Goal: Task Accomplishment & Management: Complete application form

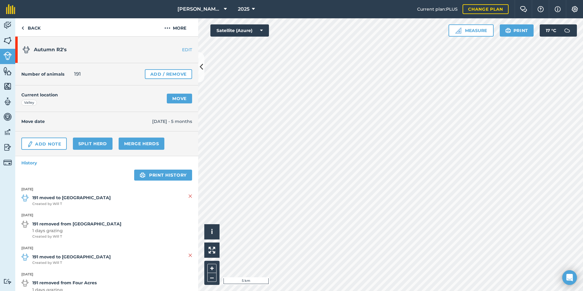
click at [182, 50] on link "EDIT" at bounding box center [179, 50] width 38 height 6
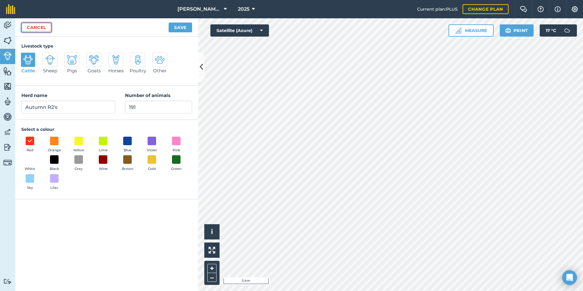
click at [41, 30] on link "Cancel" at bounding box center [36, 28] width 30 height 10
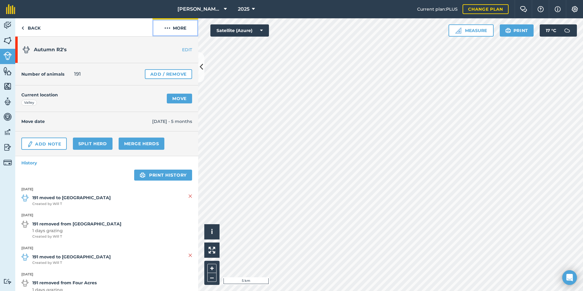
click at [183, 28] on button "More" at bounding box center [175, 27] width 46 height 18
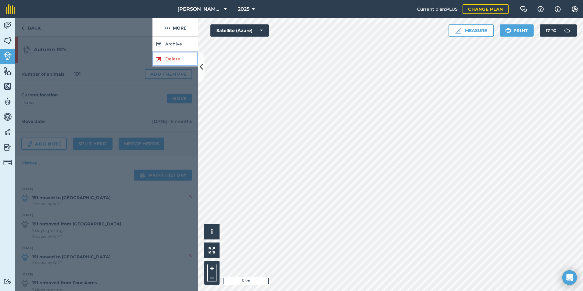
click at [178, 54] on link "Delete" at bounding box center [175, 59] width 46 height 15
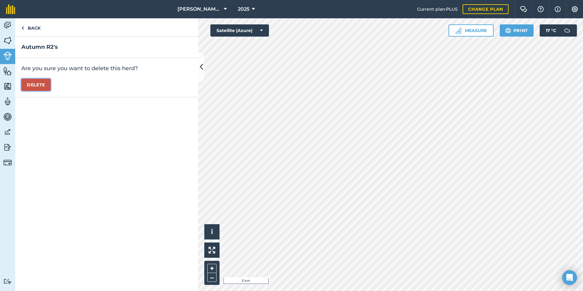
click at [38, 85] on button "Delete" at bounding box center [35, 85] width 29 height 12
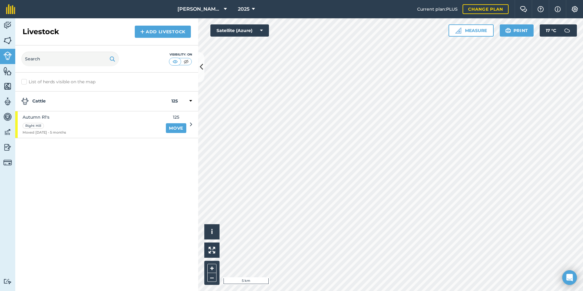
click at [187, 123] on div "Autumn R1's Right Hill Moved [DATE] - 5 months 125 Move" at bounding box center [103, 124] width 177 height 27
click at [191, 124] on icon at bounding box center [191, 124] width 2 height 5
click at [189, 103] on div at bounding box center [185, 101] width 14 height 7
click at [186, 97] on div "Cattle 125" at bounding box center [106, 101] width 183 height 20
drag, startPoint x: 56, startPoint y: 112, endPoint x: 69, endPoint y: 103, distance: 16.7
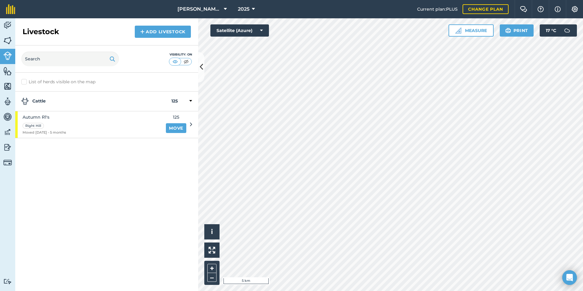
click at [69, 103] on strong "Cattle" at bounding box center [96, 101] width 150 height 7
drag, startPoint x: 71, startPoint y: 98, endPoint x: 66, endPoint y: 101, distance: 5.9
click at [66, 101] on strong "Cattle" at bounding box center [96, 101] width 150 height 7
click at [60, 103] on strong "Cattle" at bounding box center [96, 101] width 150 height 7
click at [65, 98] on strong "Cattle" at bounding box center [96, 101] width 150 height 7
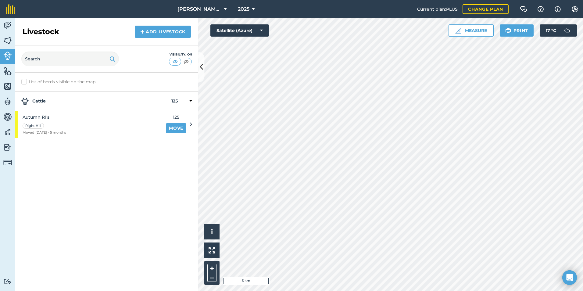
drag, startPoint x: 129, startPoint y: 97, endPoint x: 83, endPoint y: 107, distance: 47.4
click at [83, 107] on div "Cattle 125" at bounding box center [106, 101] width 183 height 20
click at [181, 100] on div at bounding box center [185, 101] width 14 height 7
click at [188, 125] on div "Autumn R1's Right Hill Moved [DATE] - 5 months 125 Move" at bounding box center [103, 124] width 177 height 27
click at [192, 122] on icon at bounding box center [191, 124] width 2 height 5
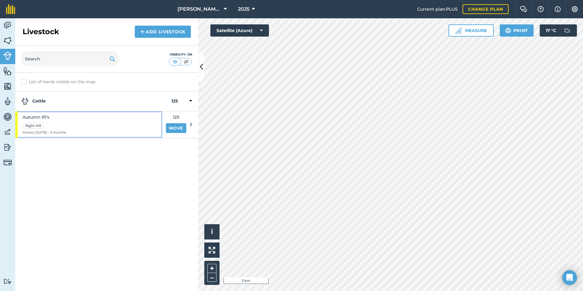
click at [161, 126] on div "Autumn R1's Right Hill Moved [DATE] - 5 months" at bounding box center [88, 124] width 147 height 27
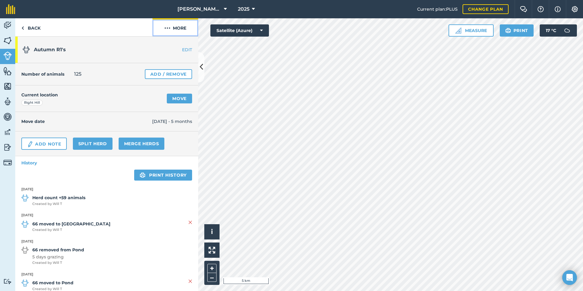
click at [181, 20] on button "More" at bounding box center [175, 27] width 46 height 18
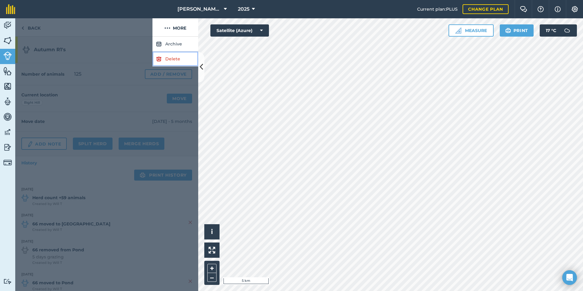
click at [179, 61] on link "Delete" at bounding box center [175, 59] width 46 height 15
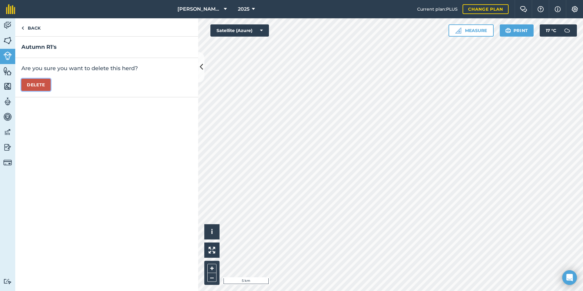
click at [40, 84] on button "Delete" at bounding box center [35, 85] width 29 height 12
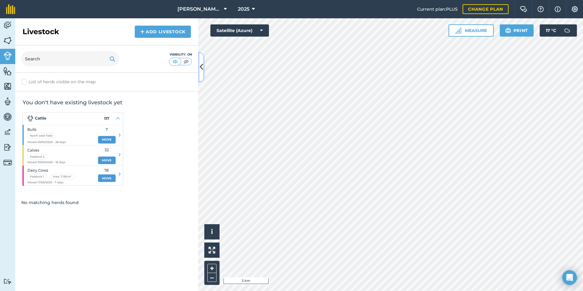
click at [200, 67] on icon at bounding box center [201, 67] width 3 height 11
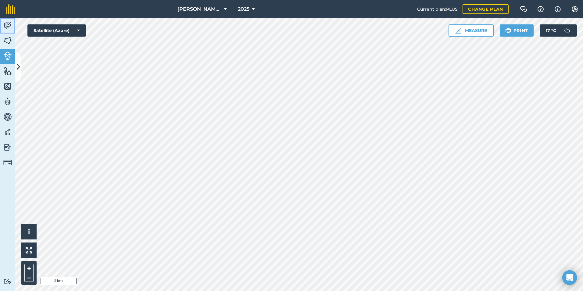
click at [11, 22] on img at bounding box center [7, 25] width 9 height 9
click at [10, 38] on img at bounding box center [7, 40] width 9 height 9
click at [18, 60] on button at bounding box center [18, 67] width 6 height 30
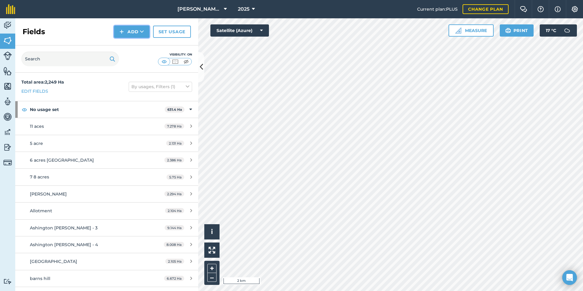
click at [124, 35] on img at bounding box center [121, 31] width 4 height 7
click at [105, 36] on div "Fields Add Draw Import Set usage" at bounding box center [106, 31] width 183 height 27
click at [14, 27] on link "Activity" at bounding box center [7, 25] width 15 height 15
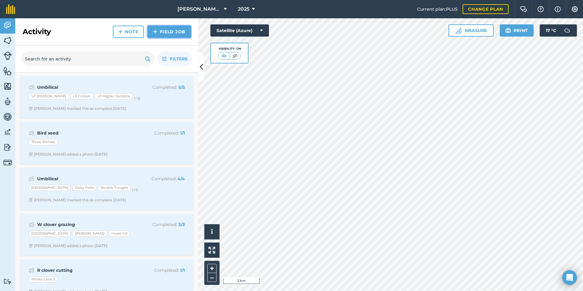
click at [155, 33] on img at bounding box center [155, 31] width 4 height 7
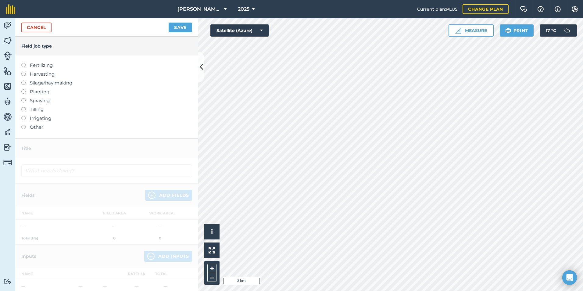
click at [52, 64] on label "Fertilizing" at bounding box center [106, 65] width 171 height 7
type input "Fertilizing"
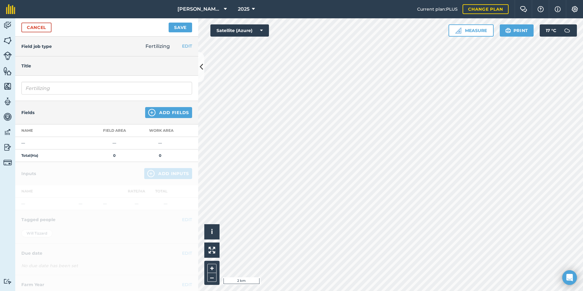
click at [148, 106] on div "Fields Add Fields" at bounding box center [106, 112] width 183 height 23
click at [149, 111] on img at bounding box center [151, 112] width 7 height 7
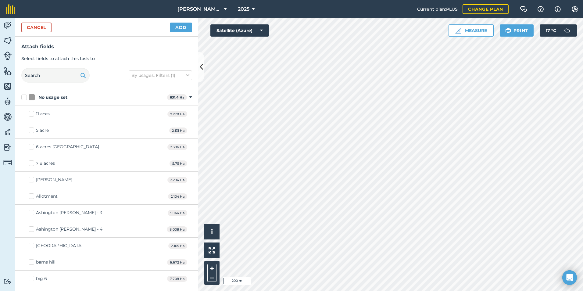
checkbox input "true"
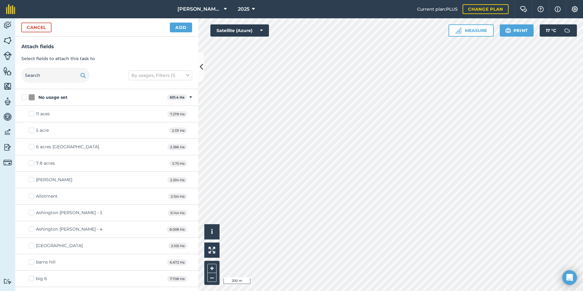
checkbox input "true"
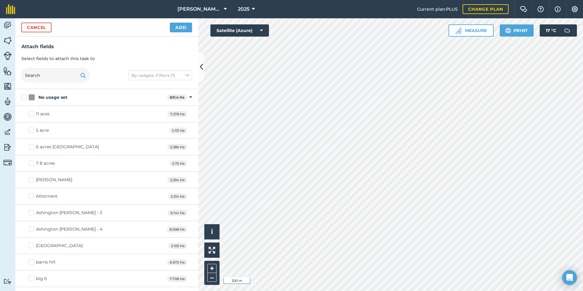
checkbox input "true"
click at [177, 27] on button "Add" at bounding box center [181, 28] width 22 height 10
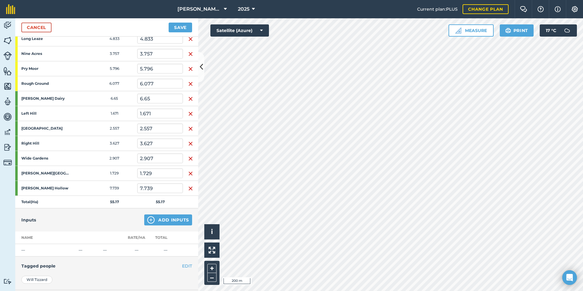
scroll to position [198, 0]
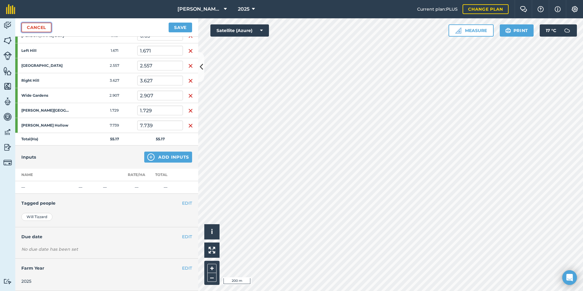
click at [38, 28] on link "Cancel" at bounding box center [36, 28] width 30 height 10
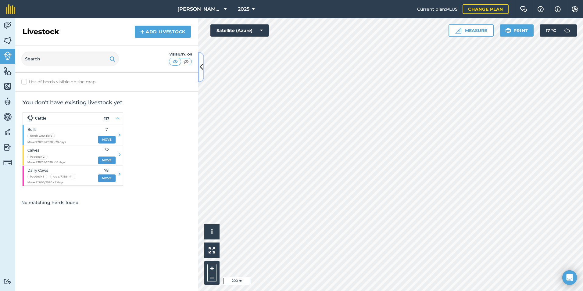
click at [201, 63] on icon at bounding box center [201, 67] width 3 height 11
